Goal: Find specific page/section

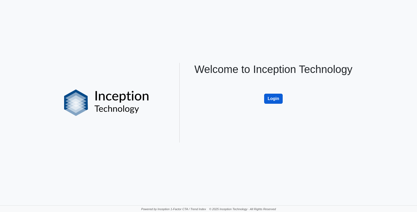
click at [269, 97] on button "Login" at bounding box center [273, 99] width 19 height 10
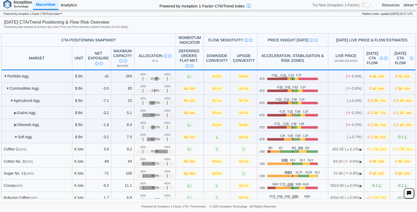
click at [67, 3] on link "Analytics" at bounding box center [69, 5] width 21 height 9
